Goal: Task Accomplishment & Management: Use online tool/utility

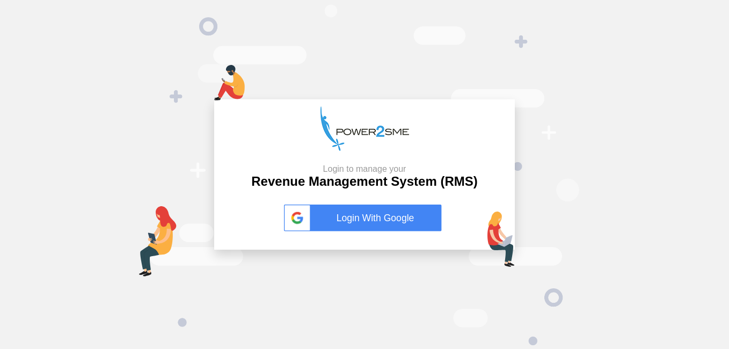
click at [400, 216] on link "Login With Google" at bounding box center [364, 217] width 161 height 27
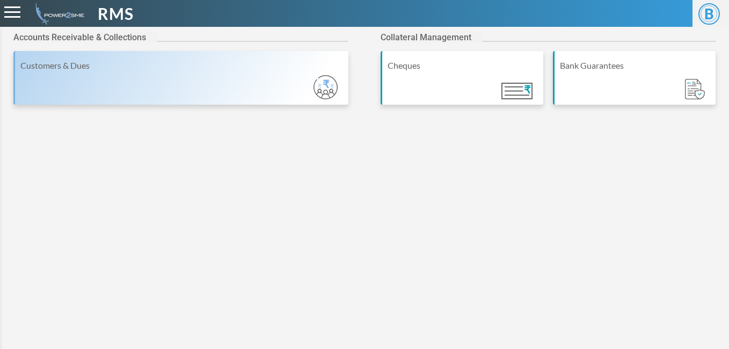
click at [230, 65] on div "Customers & Dues" at bounding box center [181, 65] width 323 height 13
click at [303, 83] on div "Customers & Dues" at bounding box center [180, 78] width 335 height 54
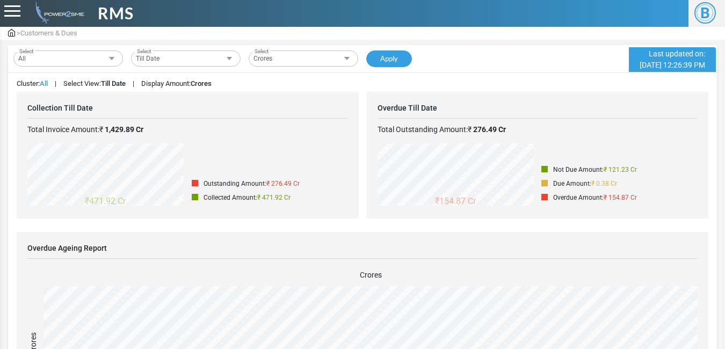
scroll to position [156, 670]
click at [70, 62] on div "All" at bounding box center [67, 58] width 109 height 16
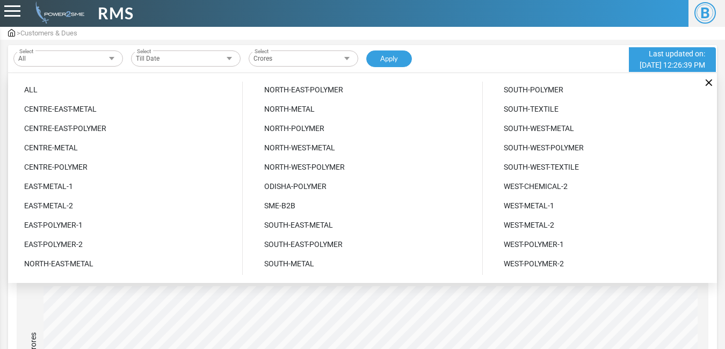
click at [261, 319] on div at bounding box center [362, 201] width 725 height 349
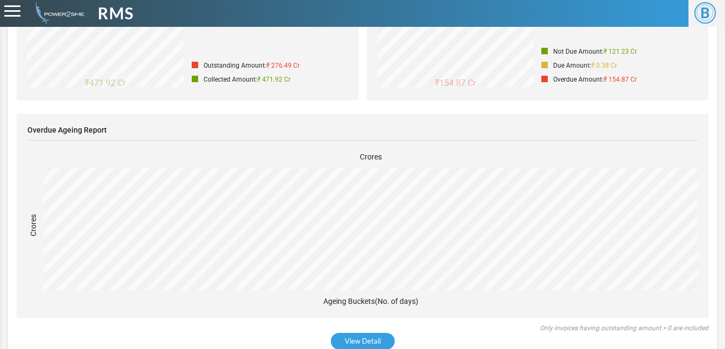
scroll to position [133, 0]
